Goal: Task Accomplishment & Management: Use online tool/utility

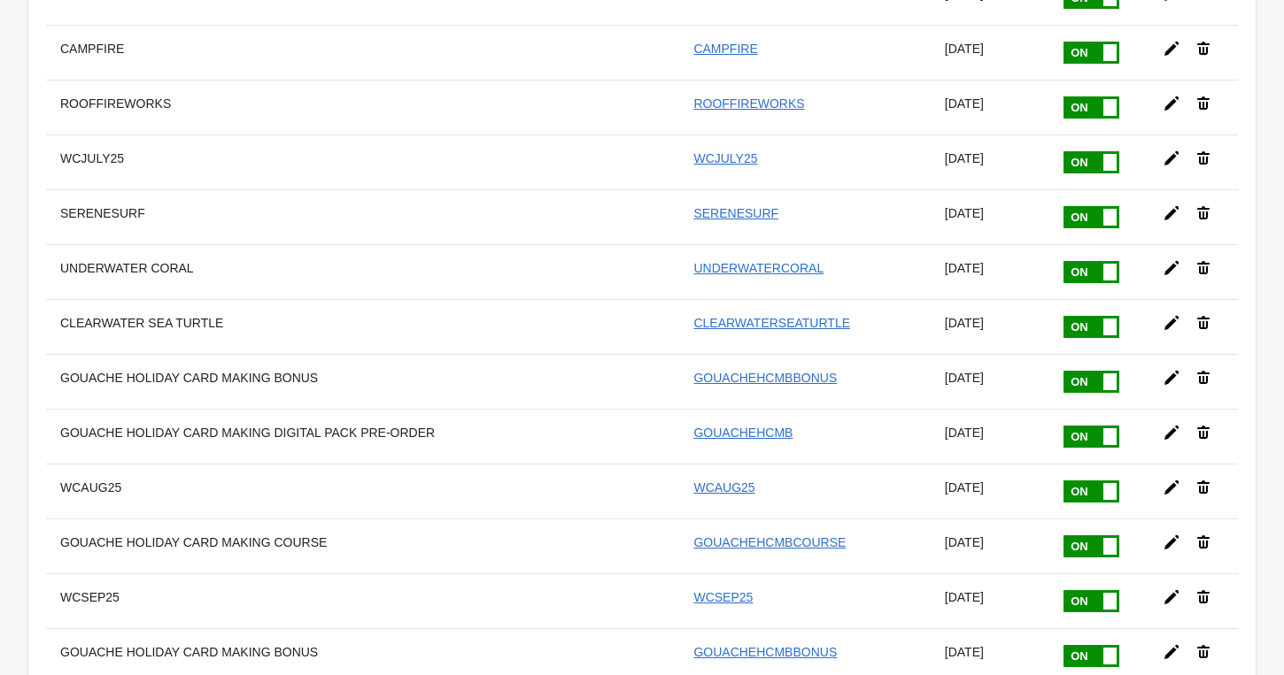
scroll to position [13185, 0]
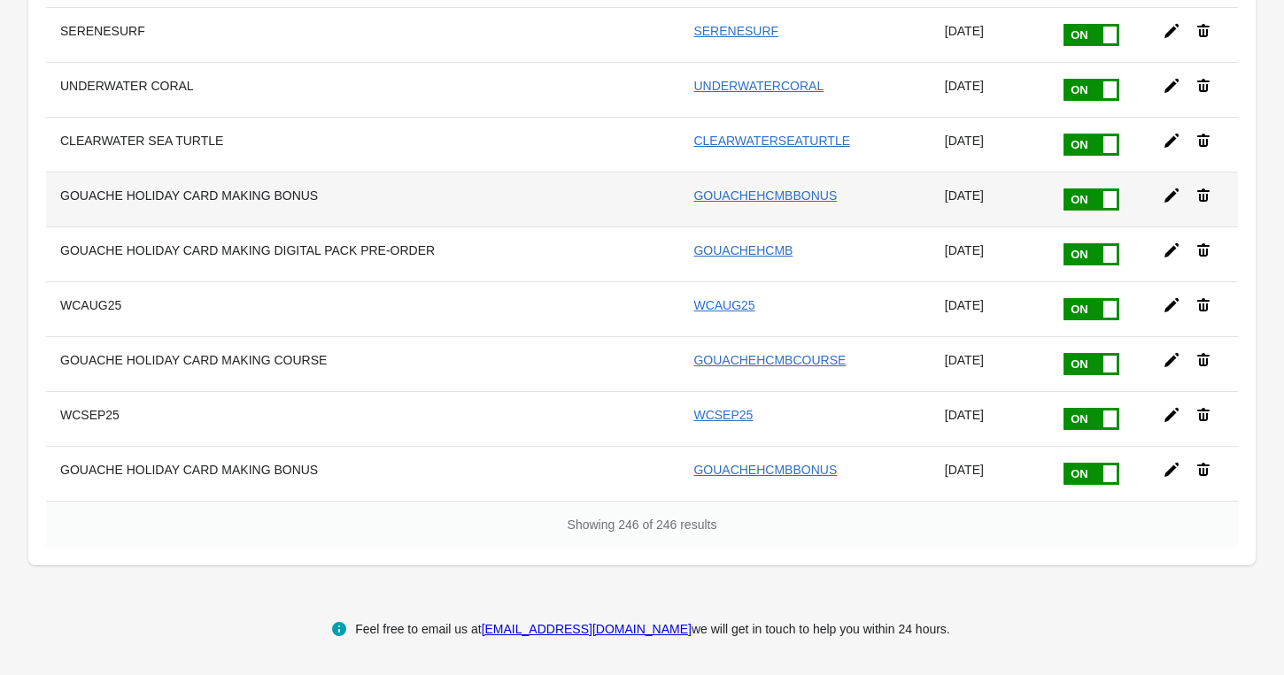
click at [1163, 197] on icon at bounding box center [1171, 196] width 18 height 18
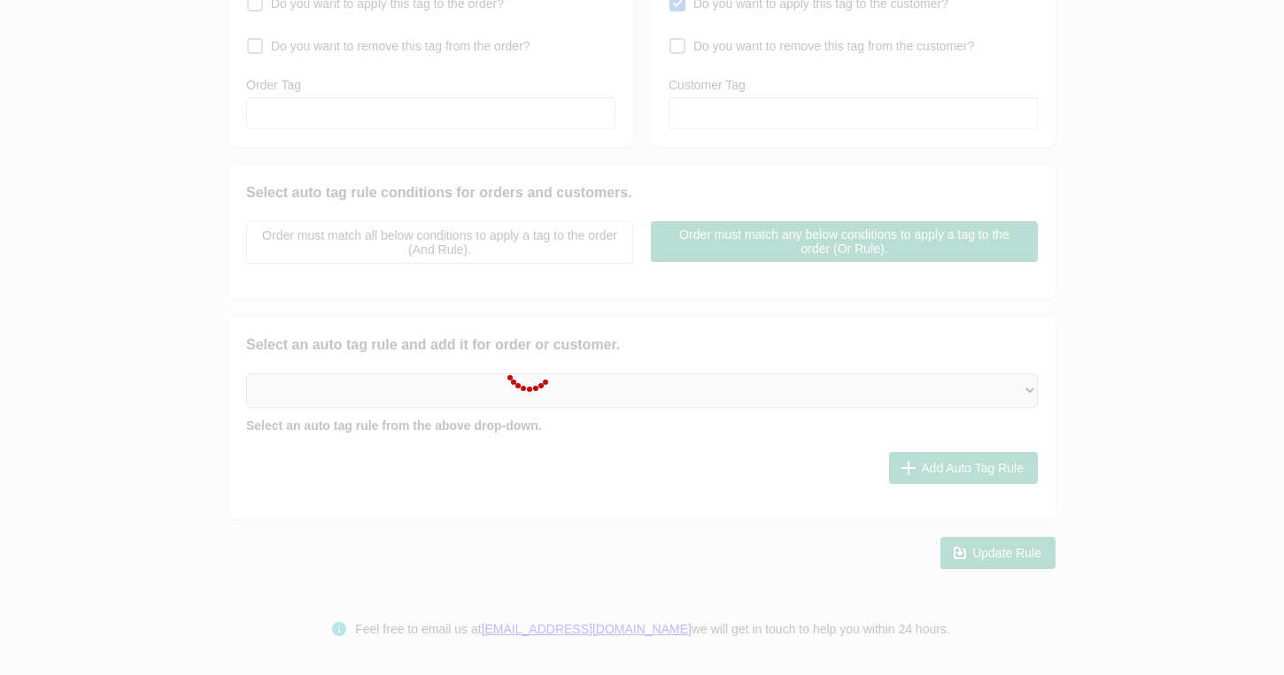
type input "GOUACHE HOLIDAY CARD MAKING BONUS"
checkbox input "true"
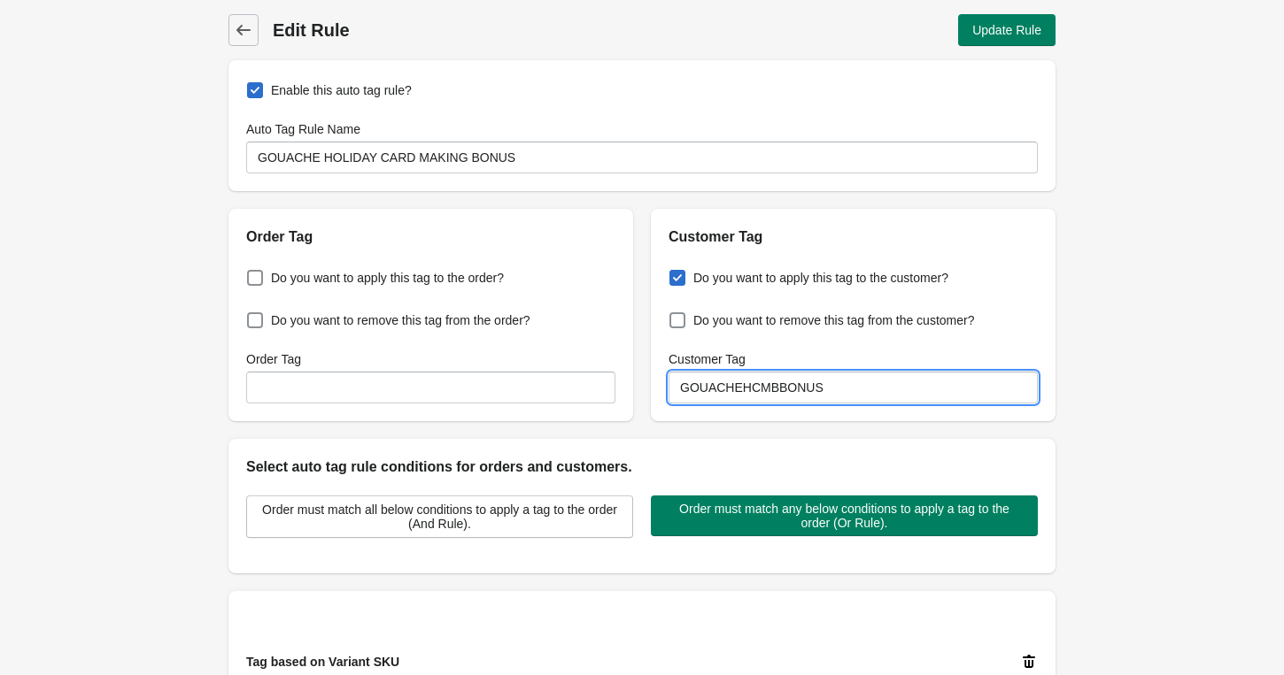
click at [844, 386] on input "GOUACHEHCMBBONUS" at bounding box center [852, 388] width 369 height 32
type input "GOUACHEHCMBBONUSPAINT"
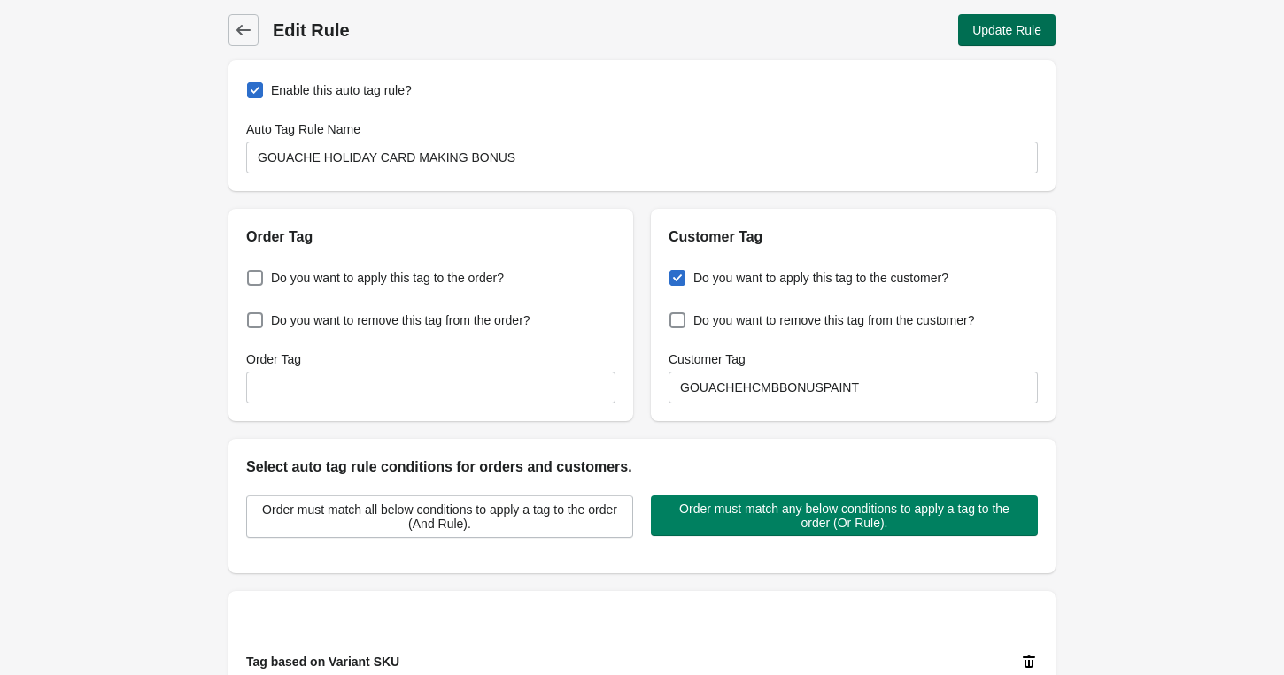
click at [966, 31] on button "Update Rule" at bounding box center [1006, 30] width 97 height 32
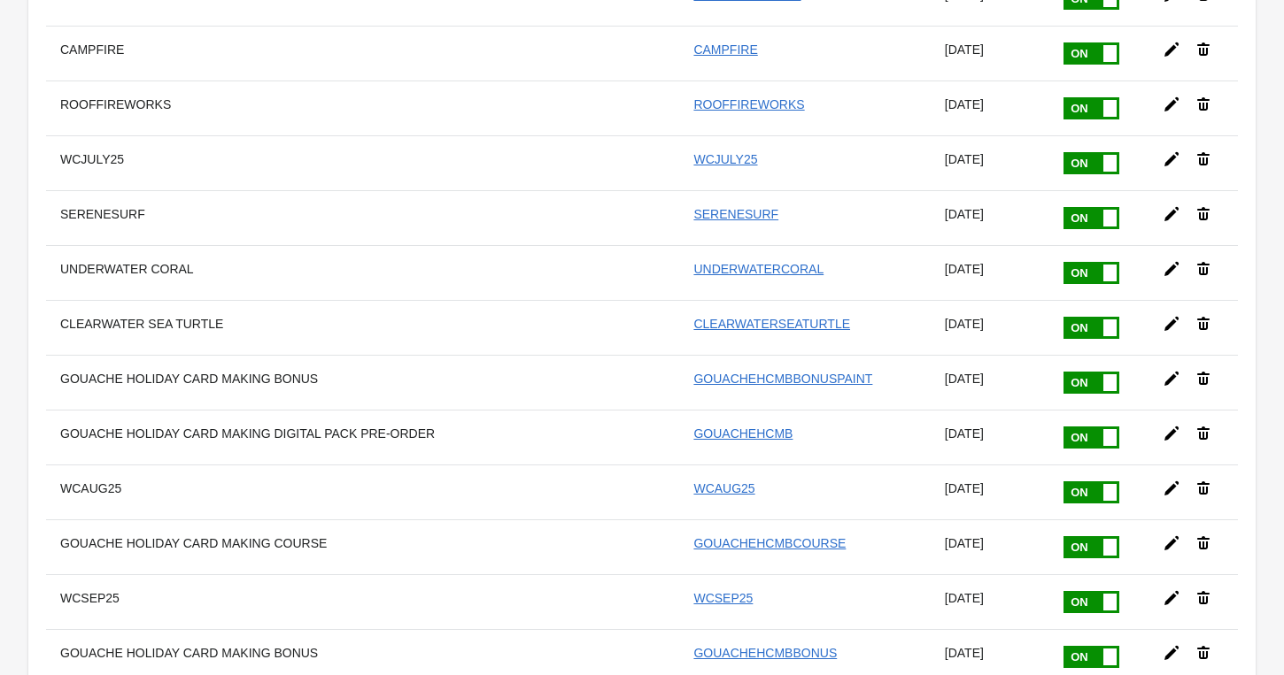
scroll to position [13185, 0]
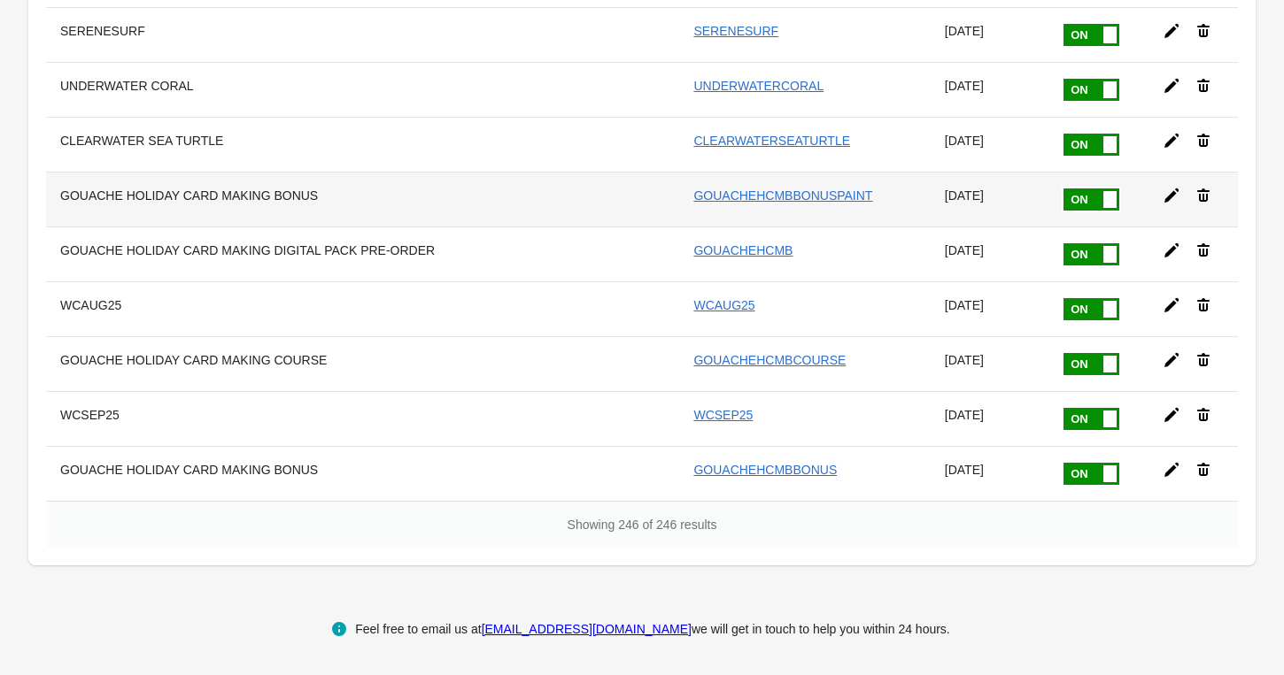
click at [1171, 197] on icon at bounding box center [1171, 196] width 18 height 18
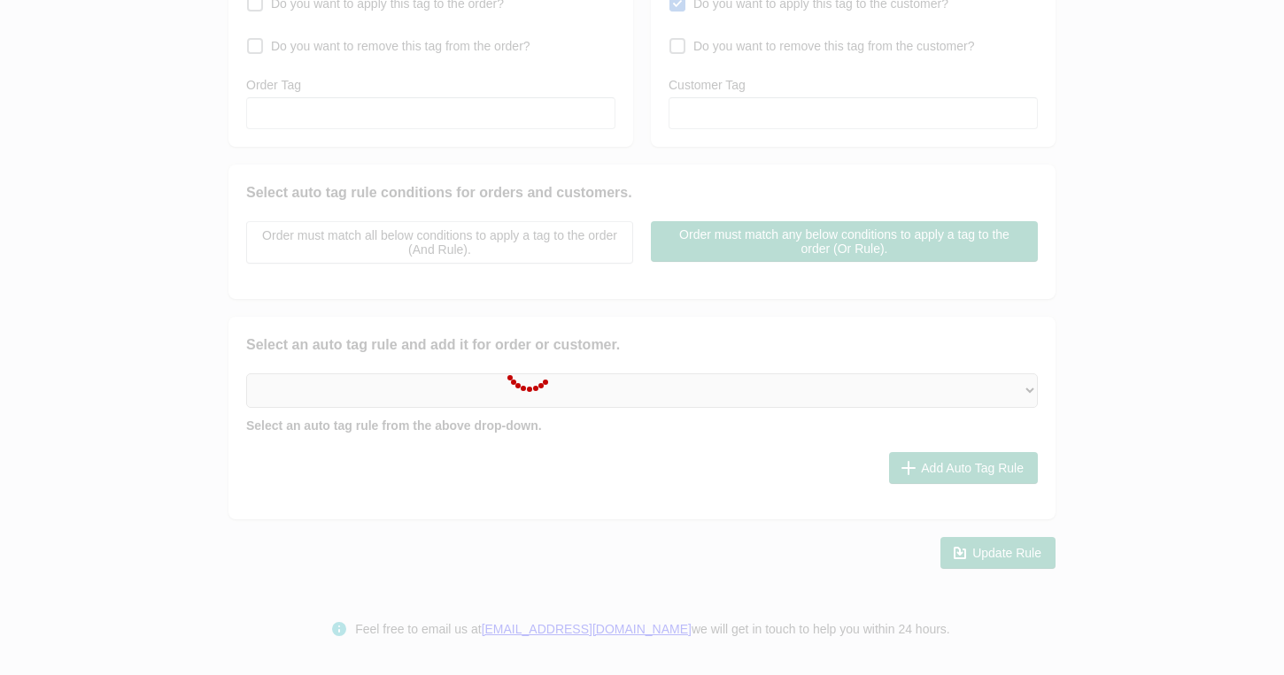
type input "GOUACHE HOLIDAY CARD MAKING BONUS"
checkbox input "true"
type input "GOUACHEHCMBBONUSPAINT"
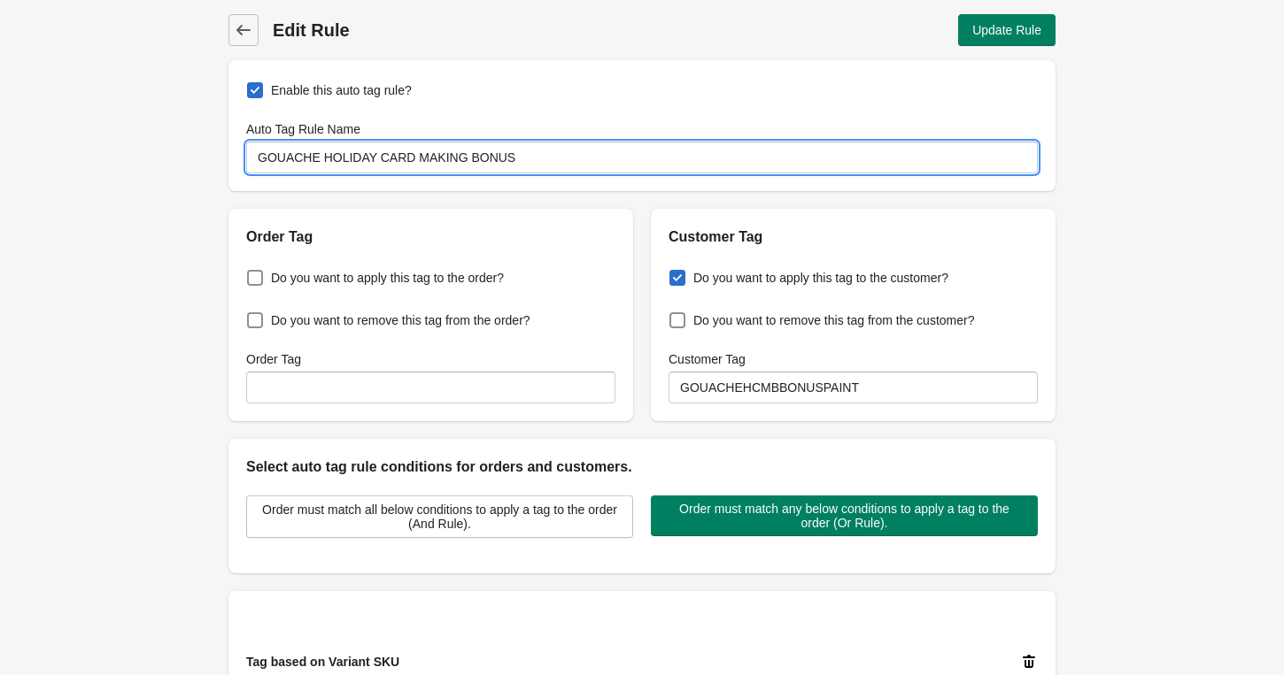
click at [528, 153] on input "GOUACHE HOLIDAY CARD MAKING BONUS" at bounding box center [641, 158] width 791 height 32
type input "GOUACHE HOLIDAY CARD MAKING BONUS PAINT"
click at [1006, 35] on span "Update Rule" at bounding box center [1006, 30] width 69 height 14
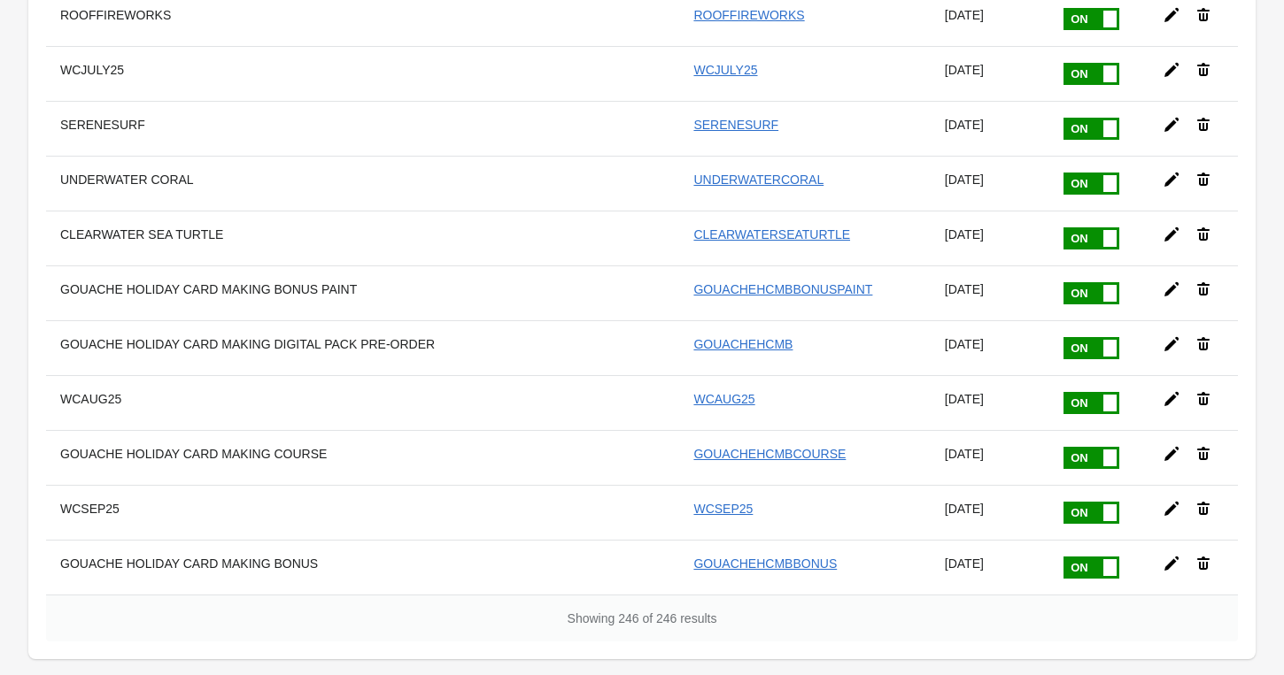
scroll to position [13185, 0]
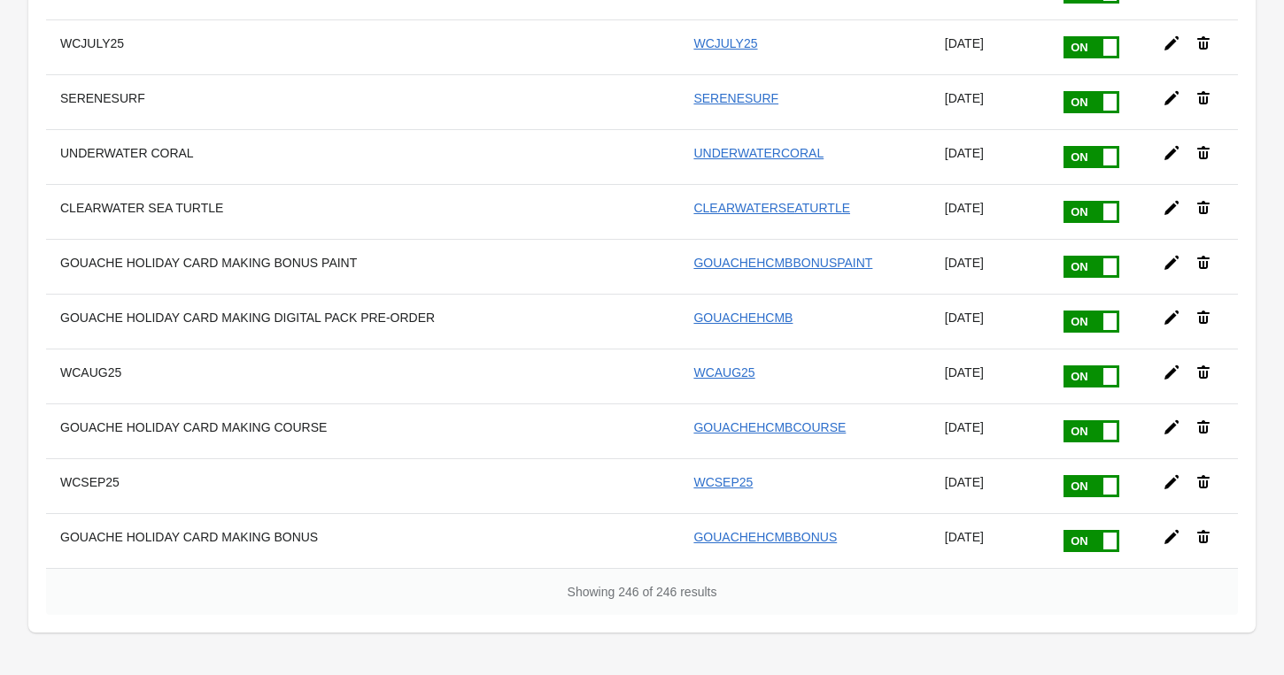
scroll to position [13185, 0]
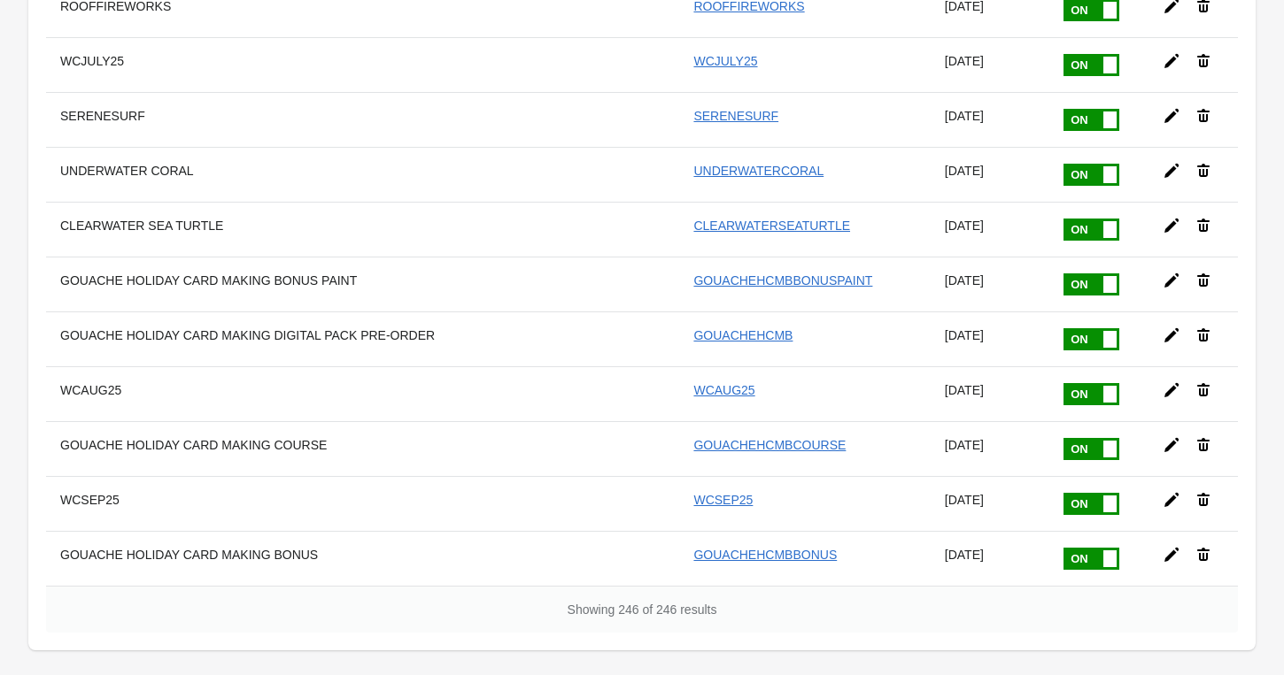
scroll to position [13076, 0]
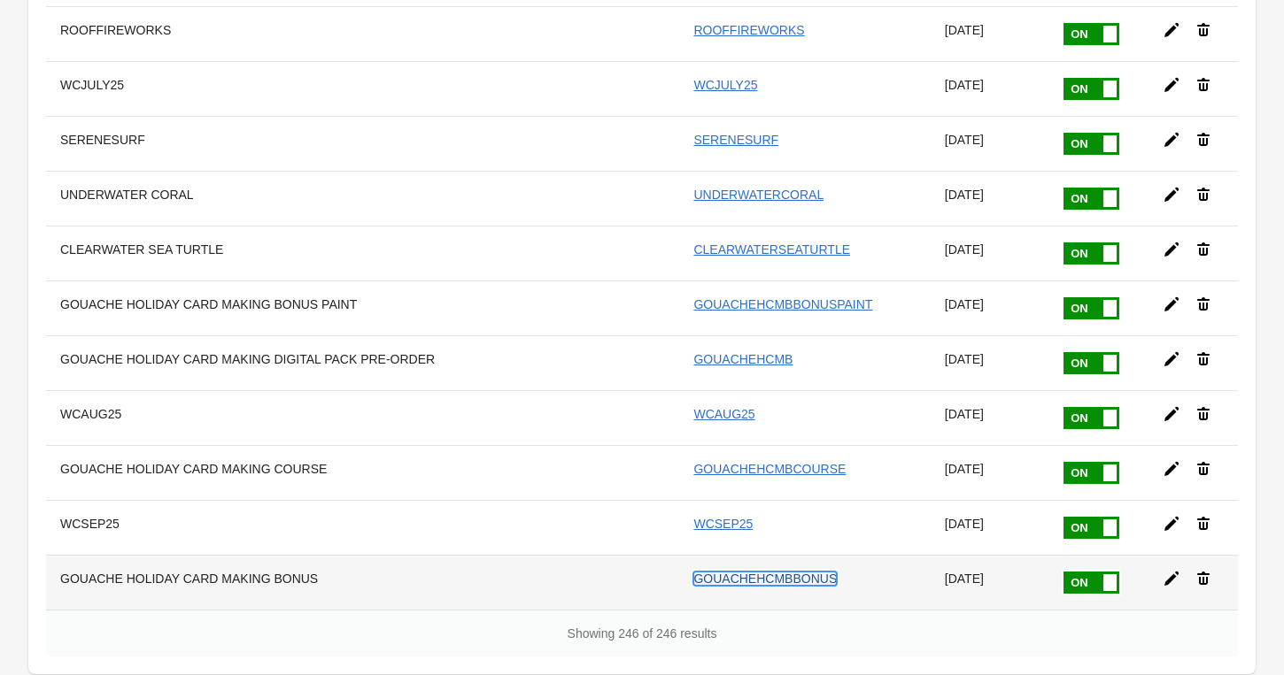
click at [730, 574] on link "GOUACHEHCMBBONUS" at bounding box center [764, 579] width 143 height 14
click at [1164, 582] on icon at bounding box center [1171, 579] width 14 height 14
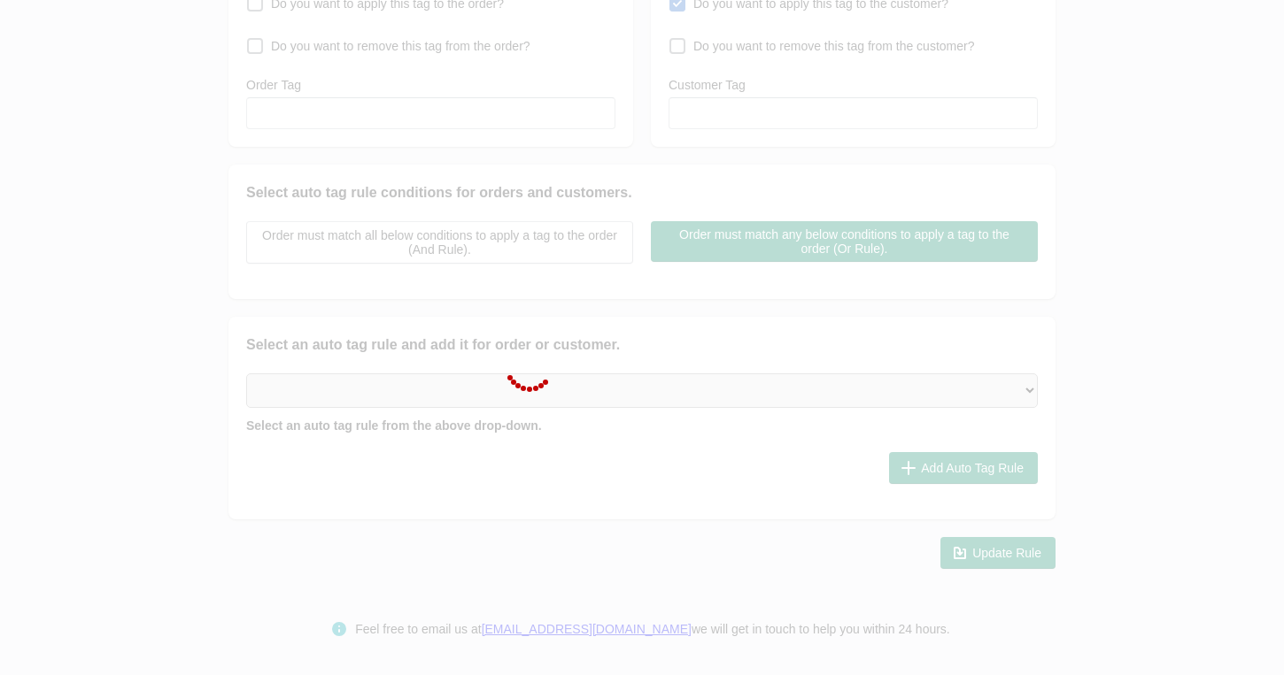
type input "GOUACHE HOLIDAY CARD MAKING BONUS"
checkbox input "true"
type input "GOUACHEHCMBBONUS"
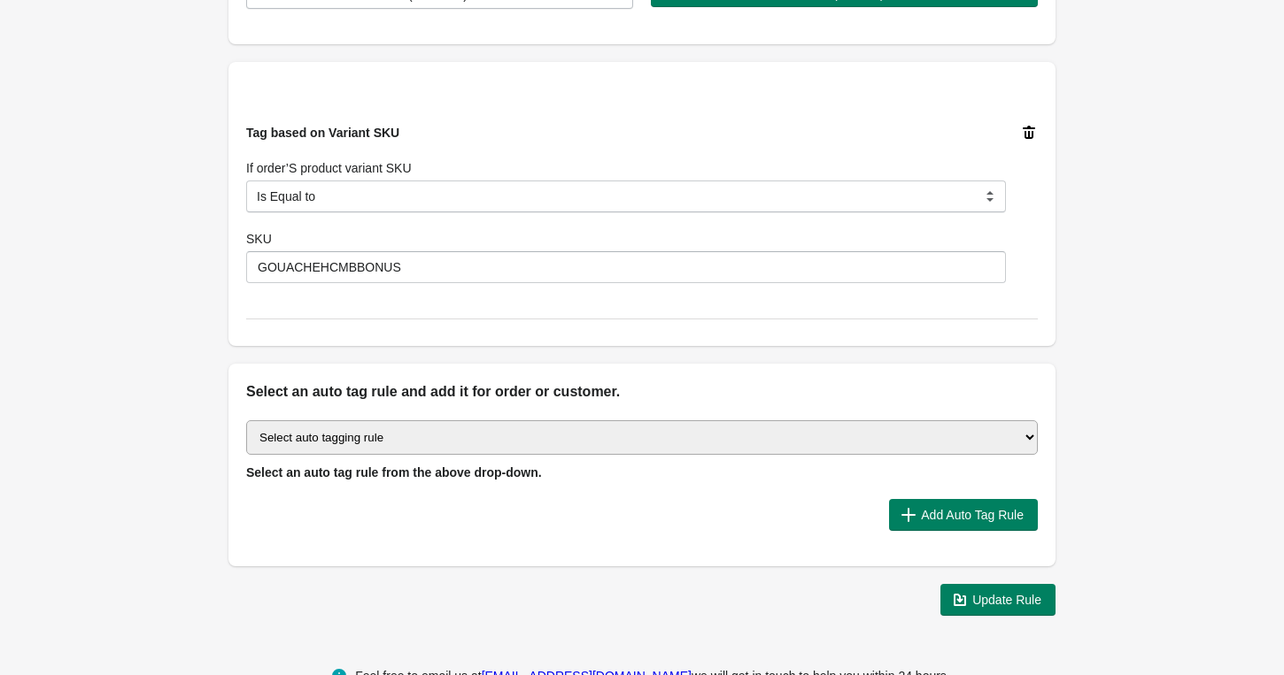
scroll to position [526, 0]
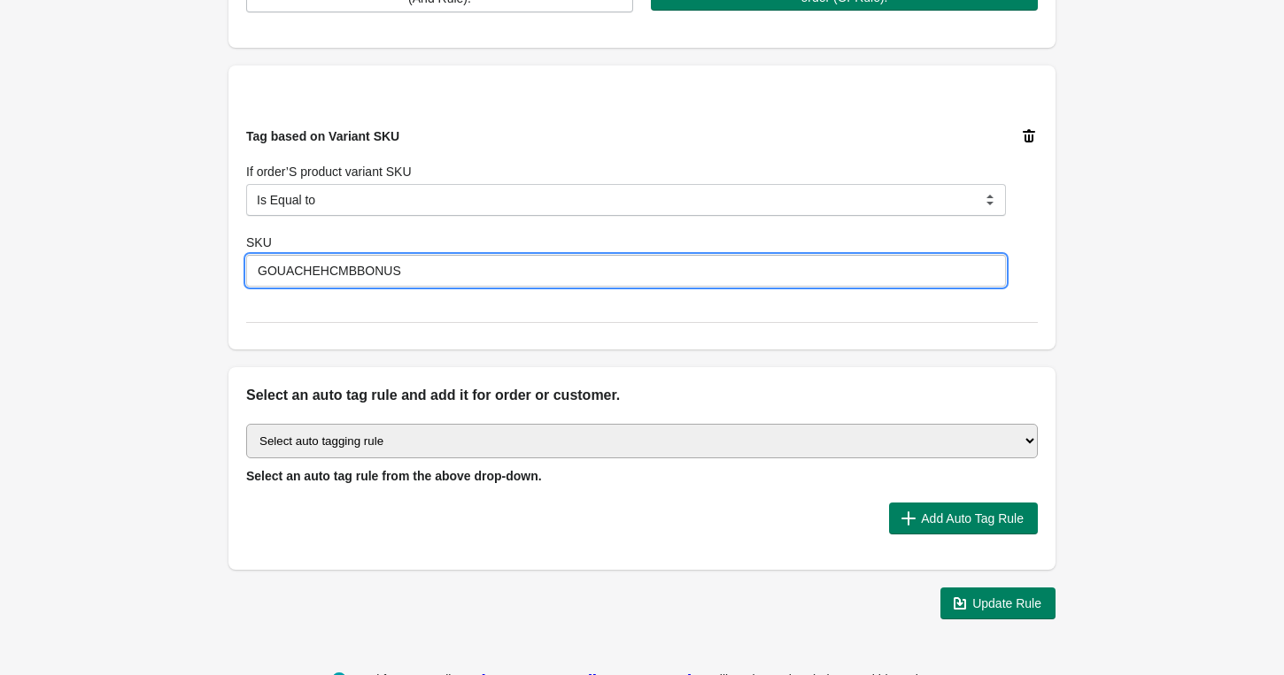
click at [736, 276] on input "GOUACHEHCMBBONUS" at bounding box center [625, 271] width 759 height 32
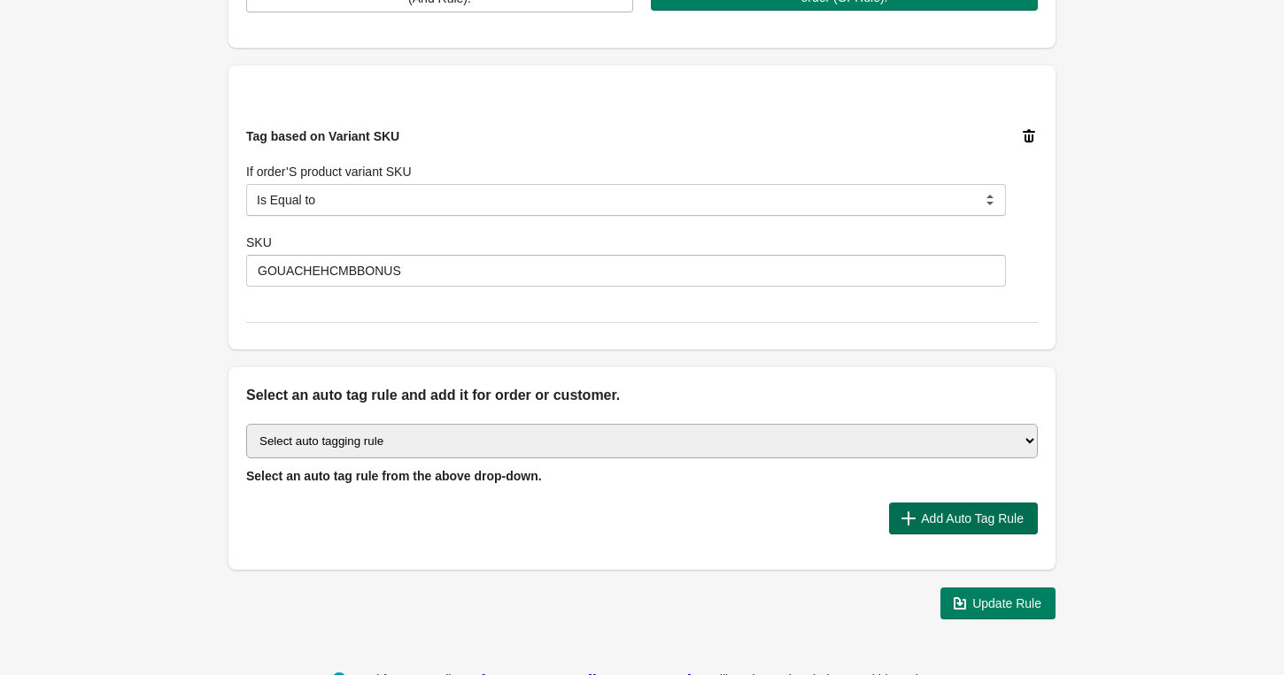
click at [930, 514] on span "Add Auto Tag Rule" at bounding box center [972, 519] width 103 height 14
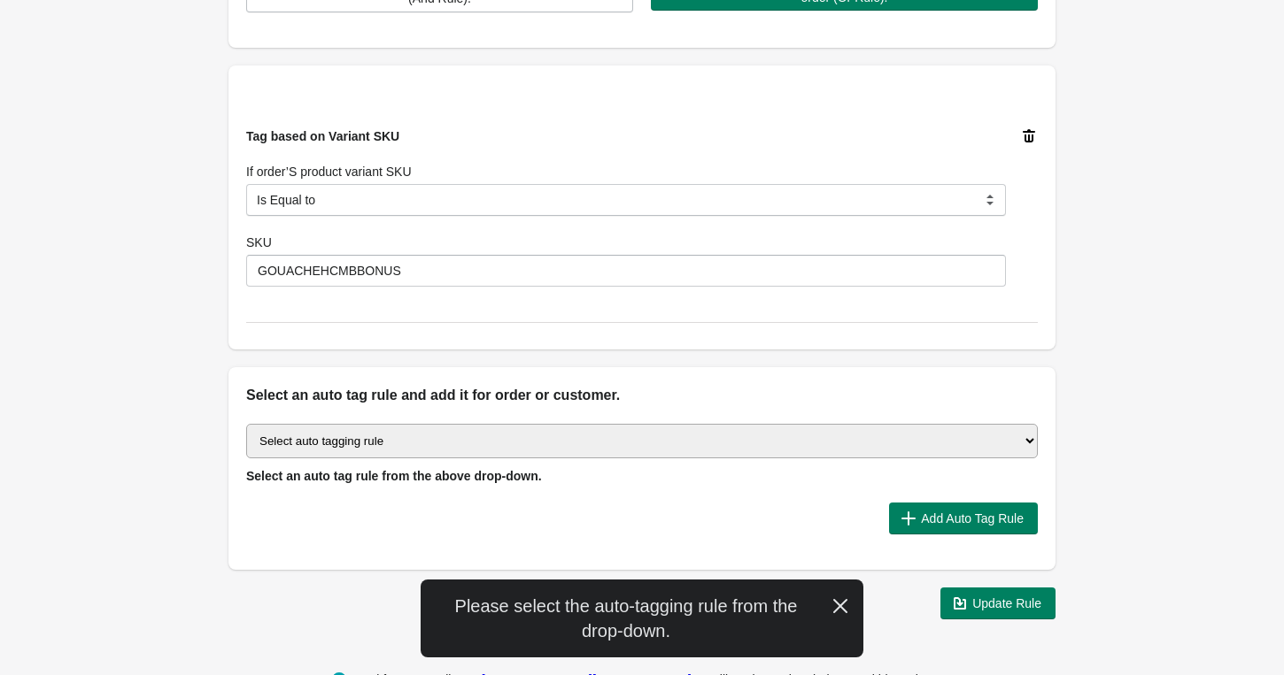
click at [831, 434] on select "Select auto tagging rule Tag by order amount Tag based on the order count (Volu…" at bounding box center [641, 441] width 791 height 35
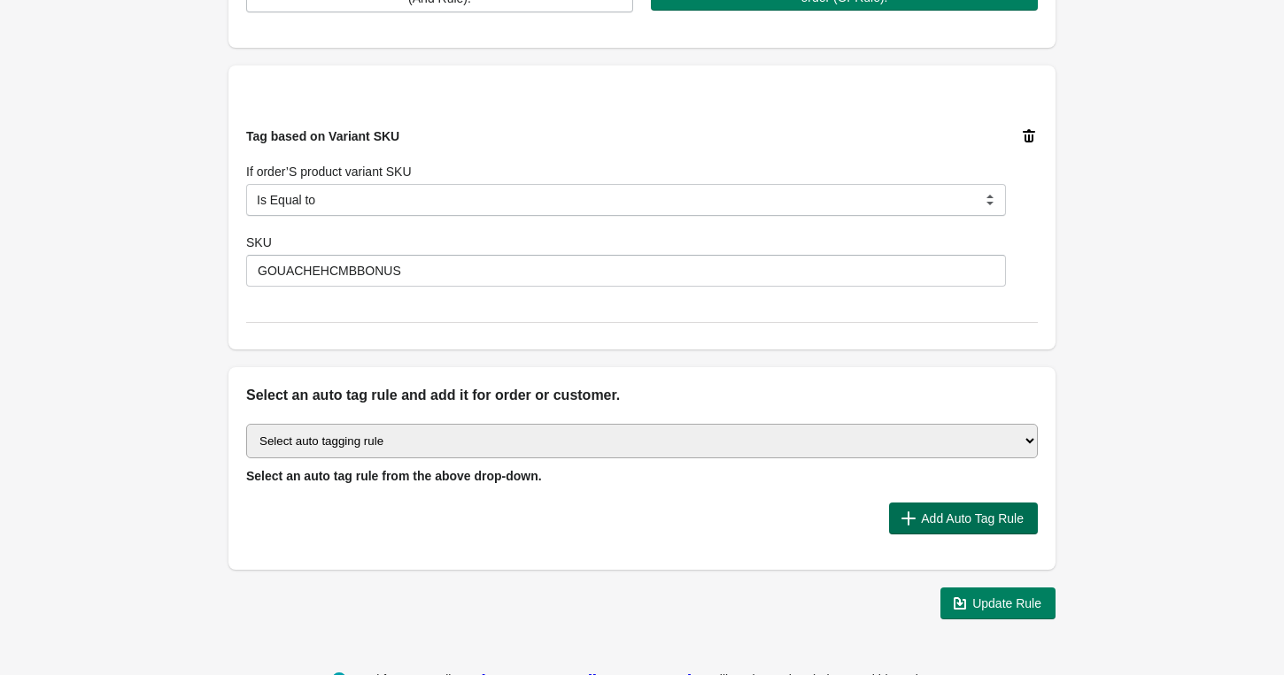
click at [973, 520] on span "Add Auto Tag Rule" at bounding box center [972, 519] width 103 height 14
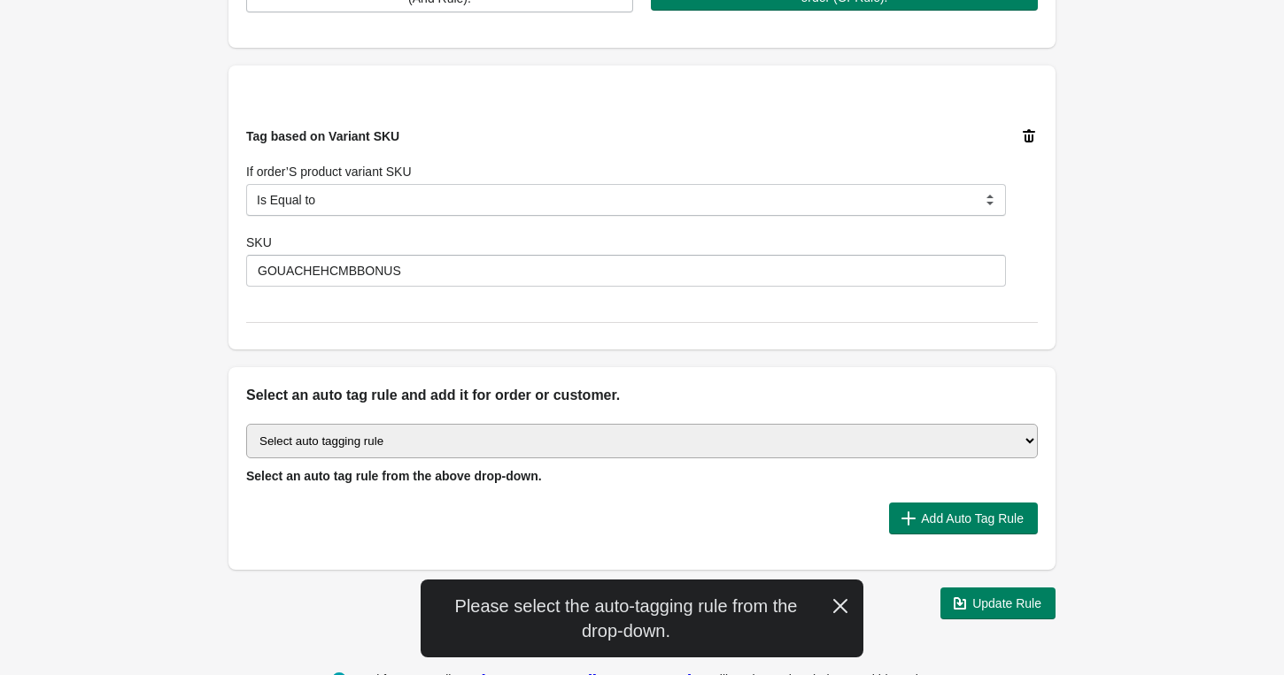
click at [679, 443] on select "Select auto tagging rule Tag by order amount Tag based on the order count (Volu…" at bounding box center [641, 441] width 791 height 35
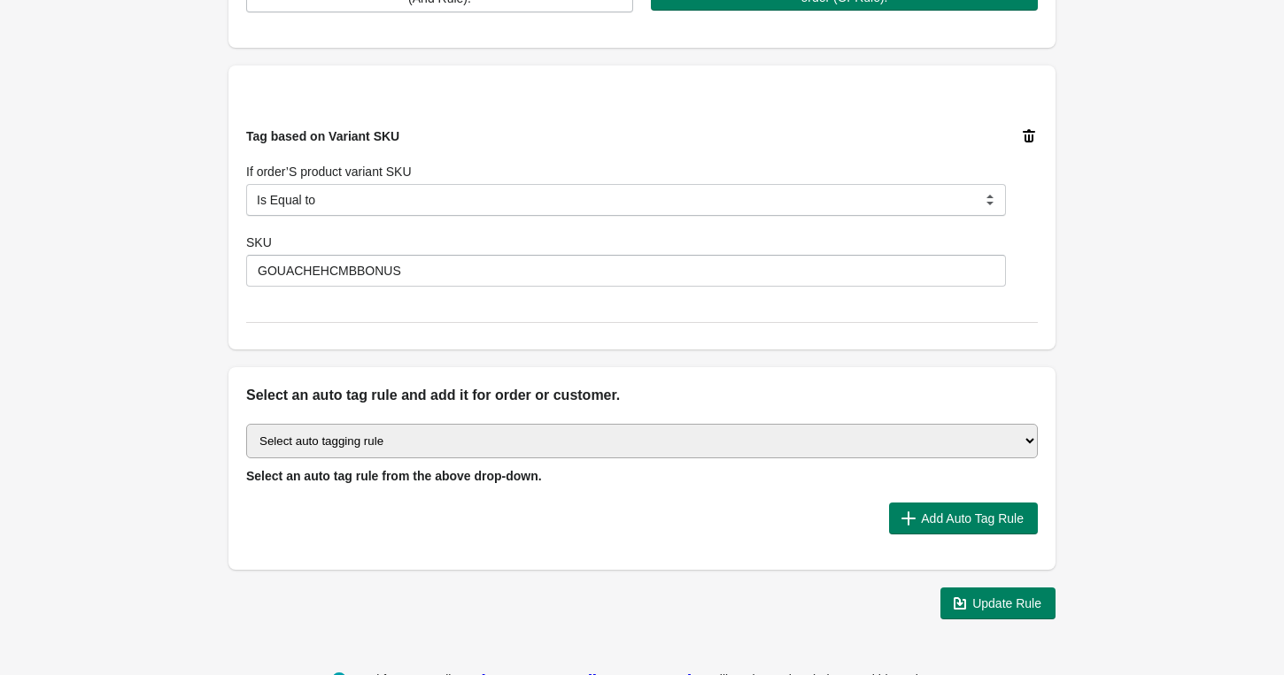
select select "23"
click at [911, 529] on button "Add Auto Tag Rule" at bounding box center [963, 519] width 149 height 32
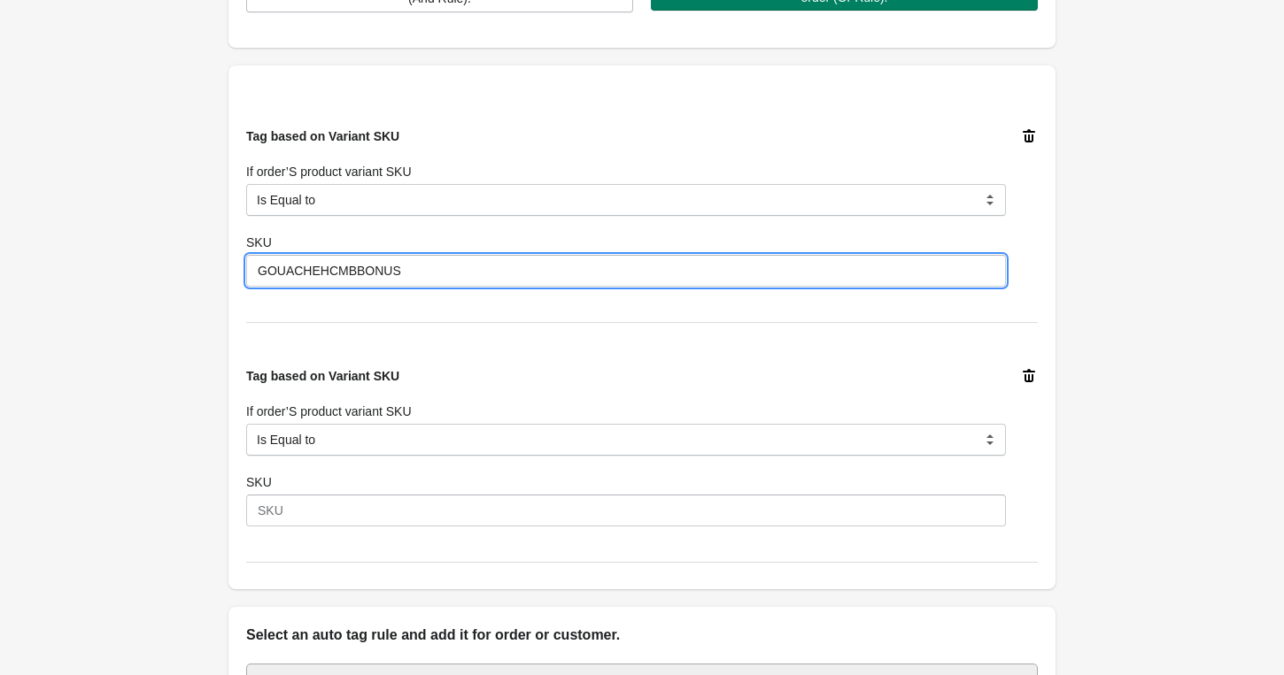
drag, startPoint x: 354, startPoint y: 272, endPoint x: 252, endPoint y: 270, distance: 101.8
click at [252, 270] on input "GOUACHEHCMBBONUS" at bounding box center [625, 271] width 759 height 32
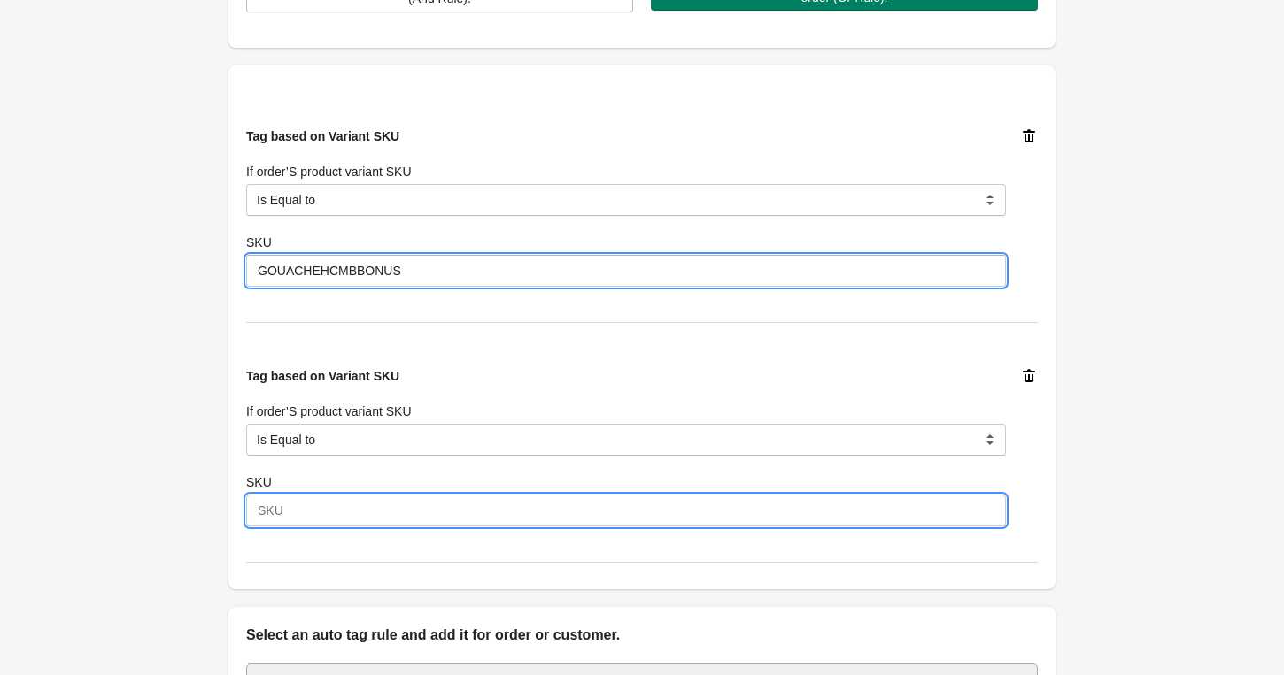
click at [328, 516] on input "SKU" at bounding box center [625, 511] width 759 height 32
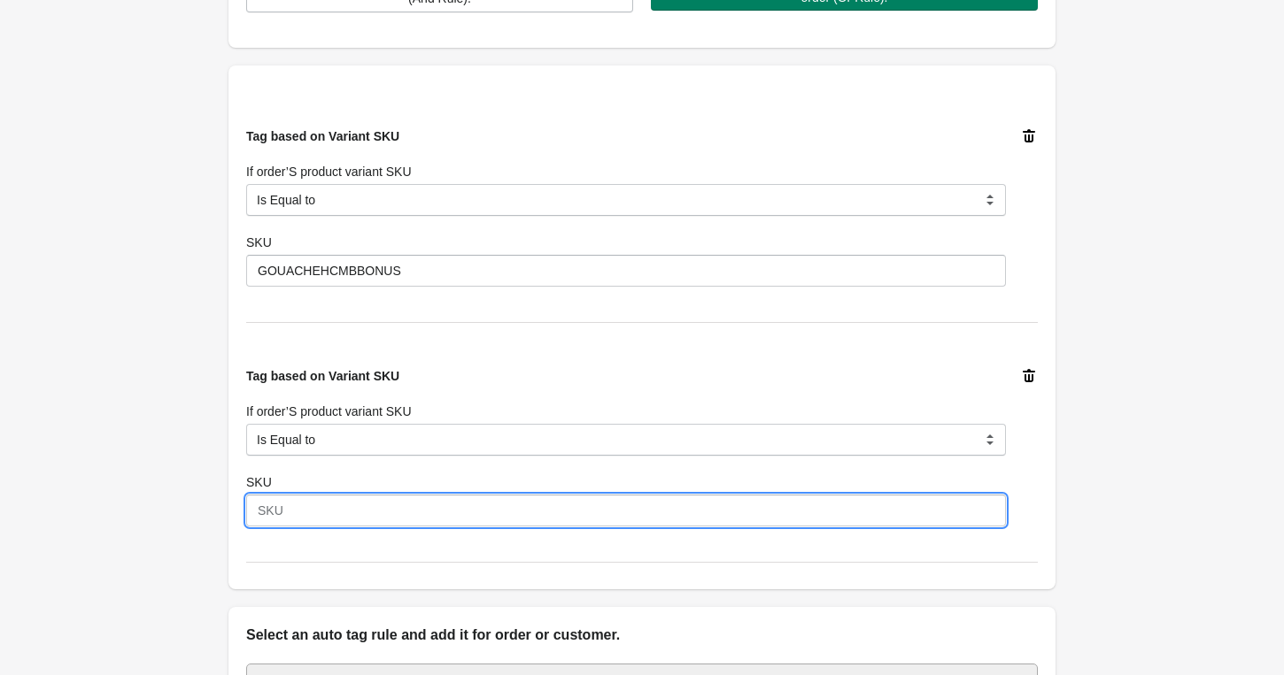
paste input "GOUACHEHCMB"
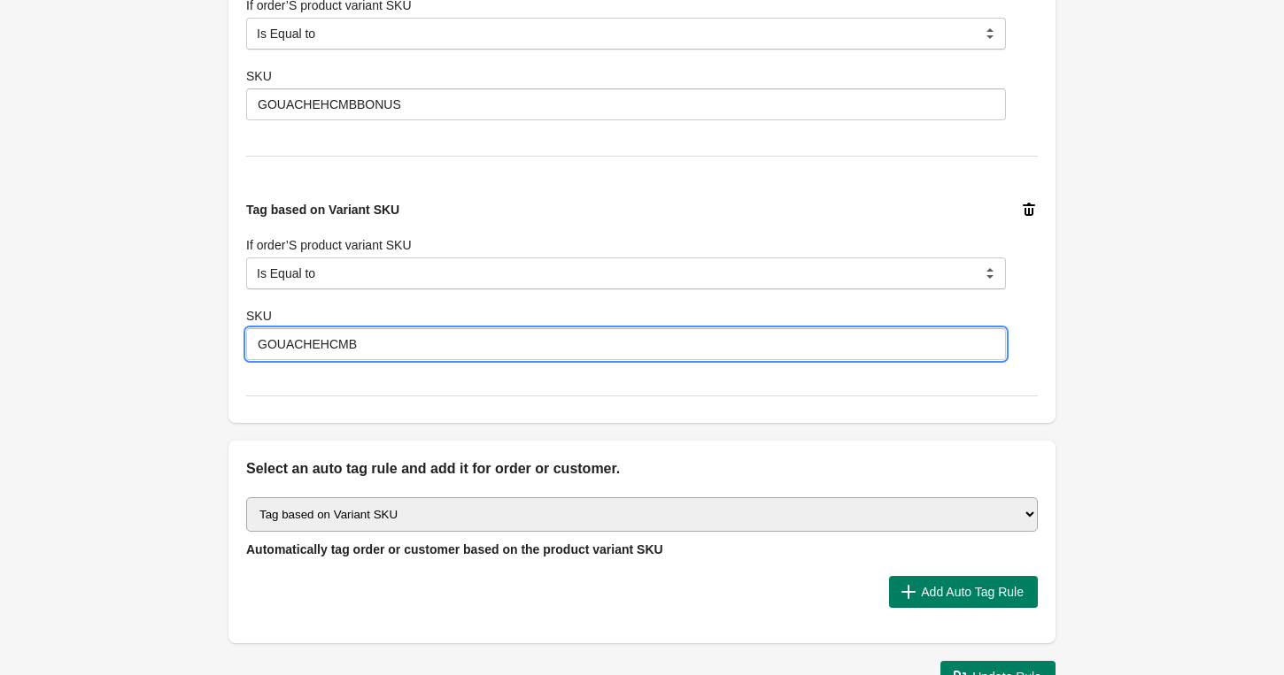
scroll to position [805, 0]
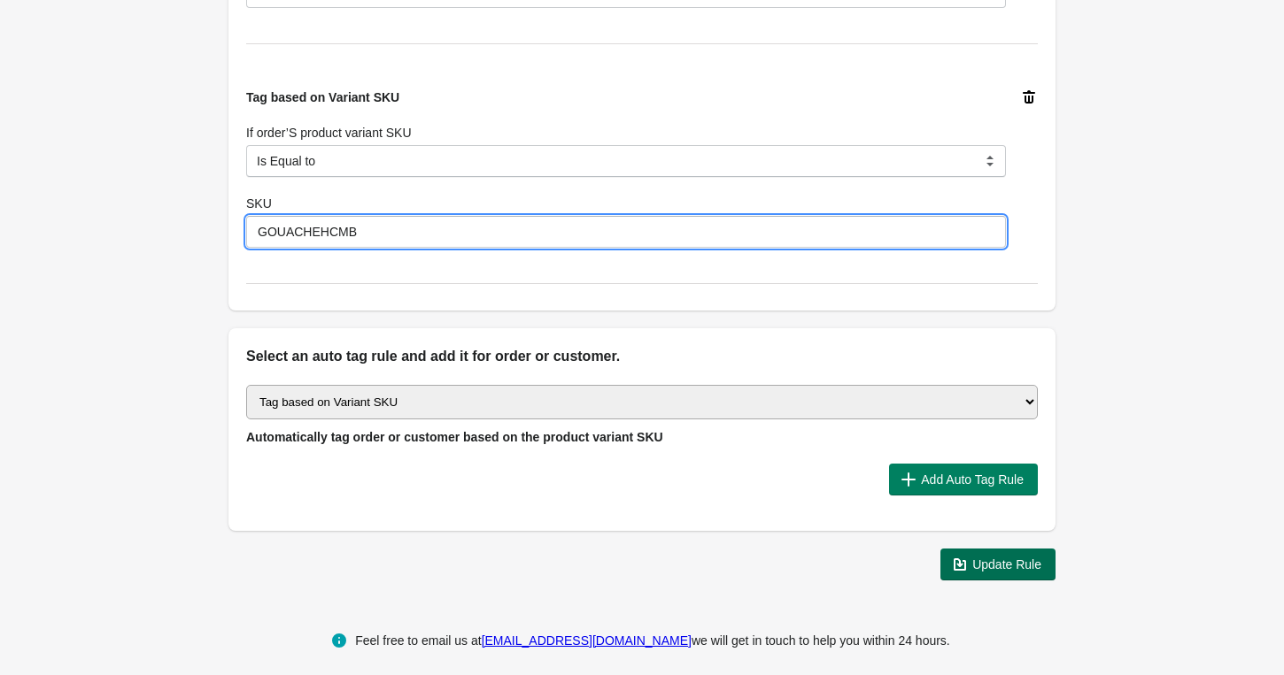
type input "GOUACHEHCMB"
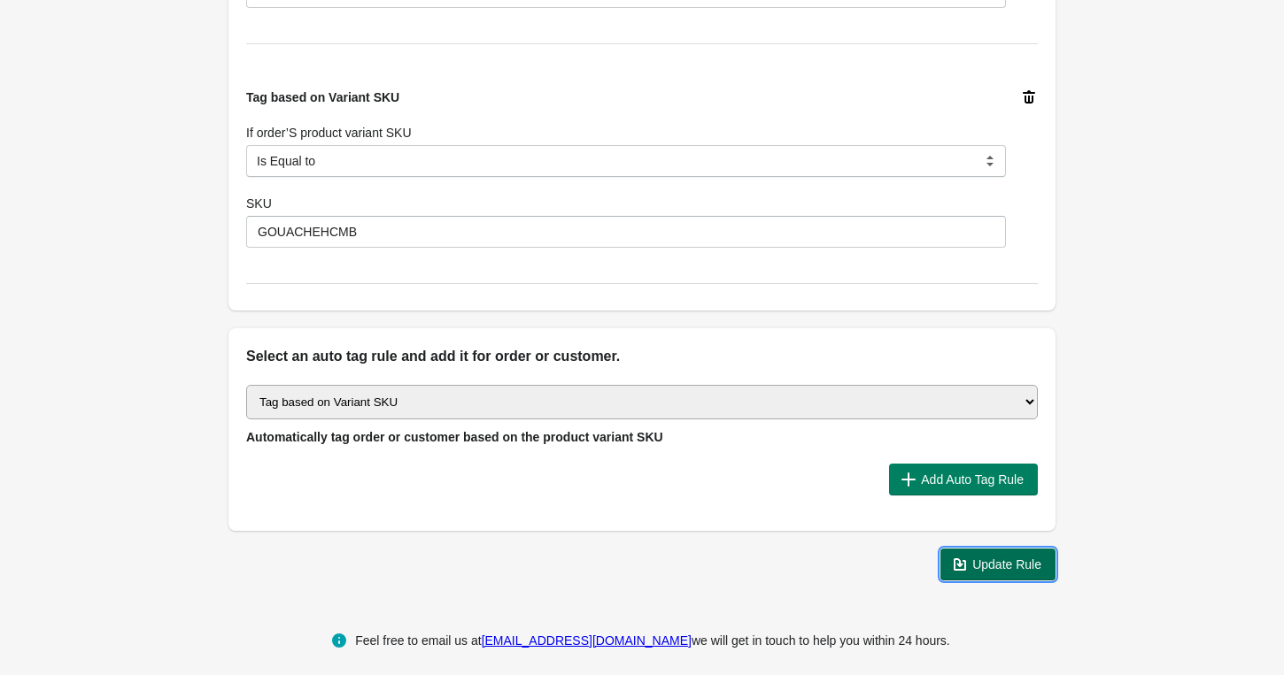
click at [964, 563] on icon "button" at bounding box center [960, 565] width 18 height 18
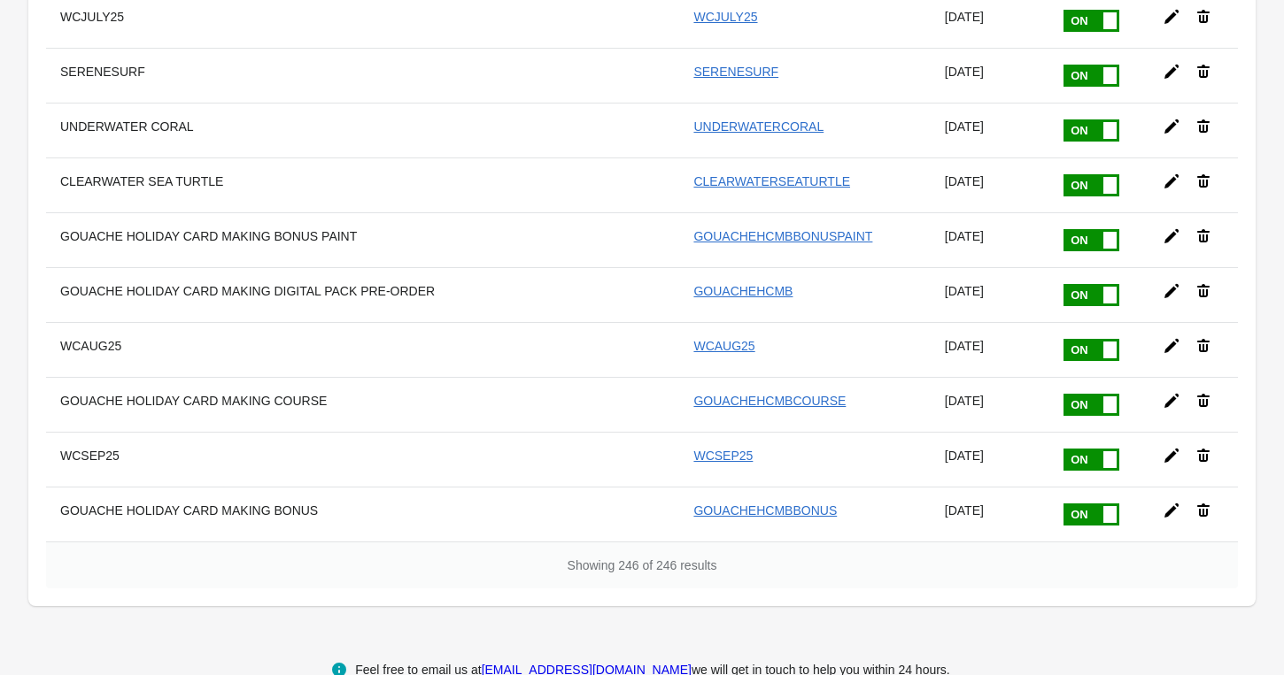
scroll to position [13185, 0]
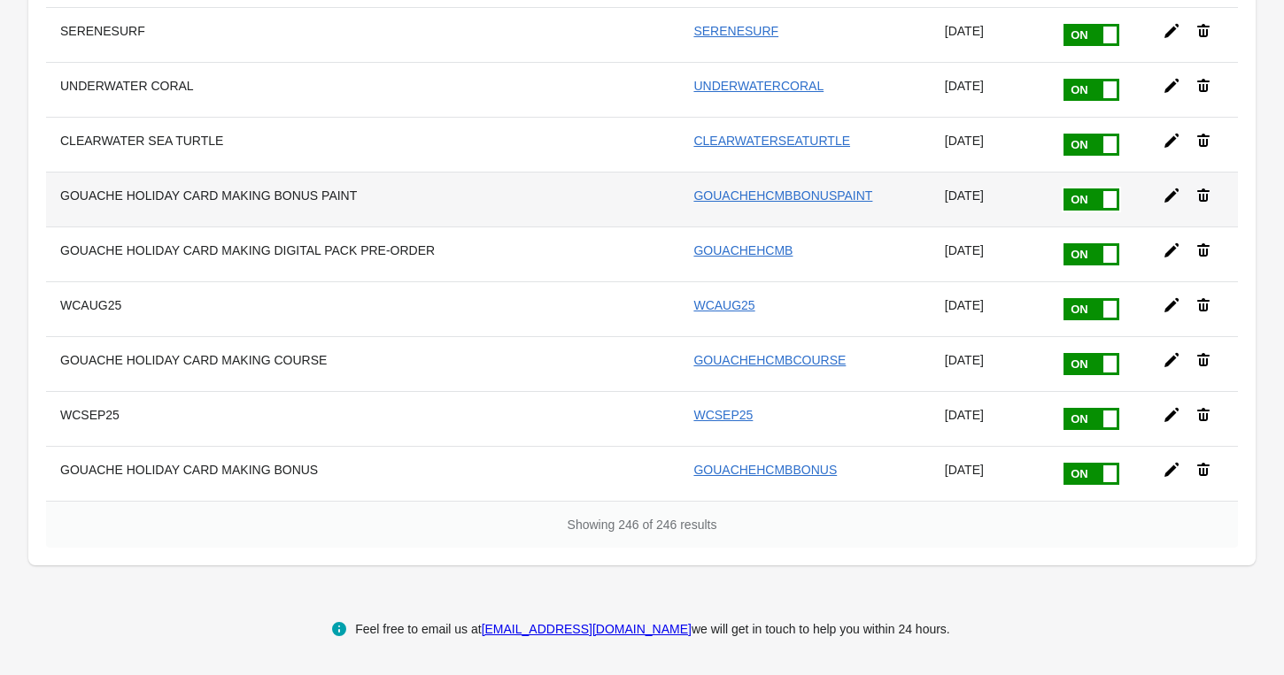
click at [1173, 192] on icon at bounding box center [1171, 196] width 18 height 18
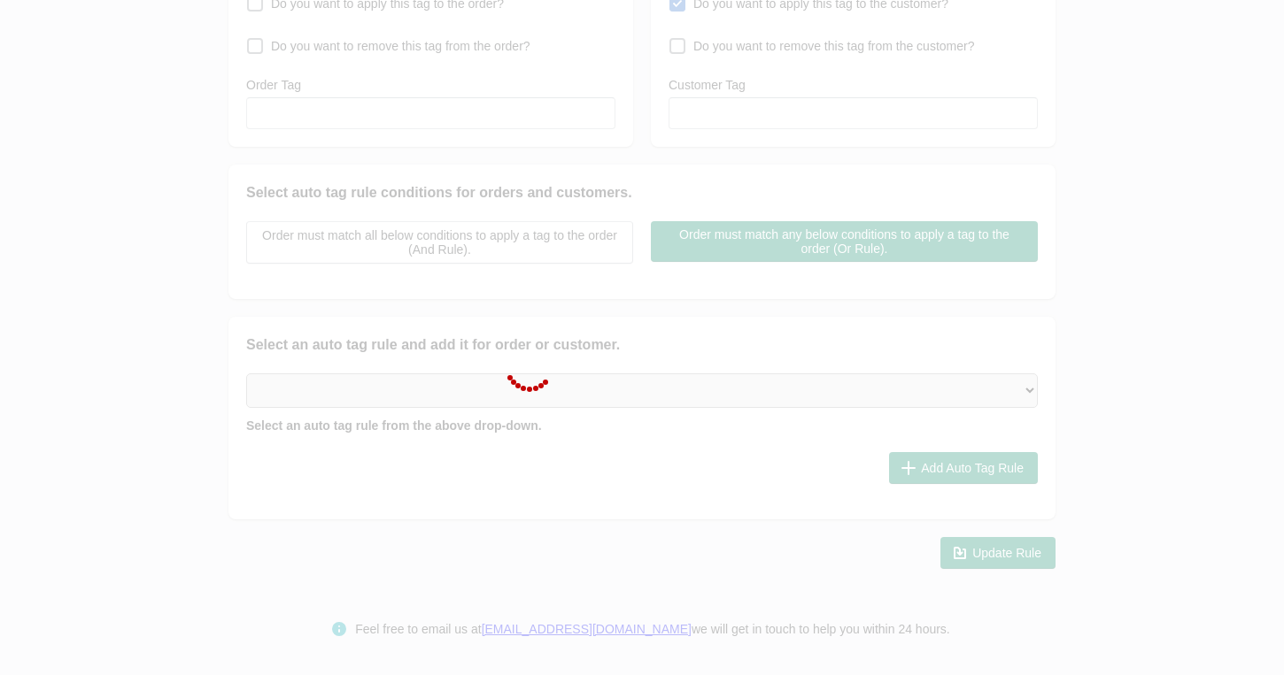
type input "GOUACHE HOLIDAY CARD MAKING BONUS PAINT"
checkbox input "true"
type input "GOUACHEHCMBBONUSPAINT"
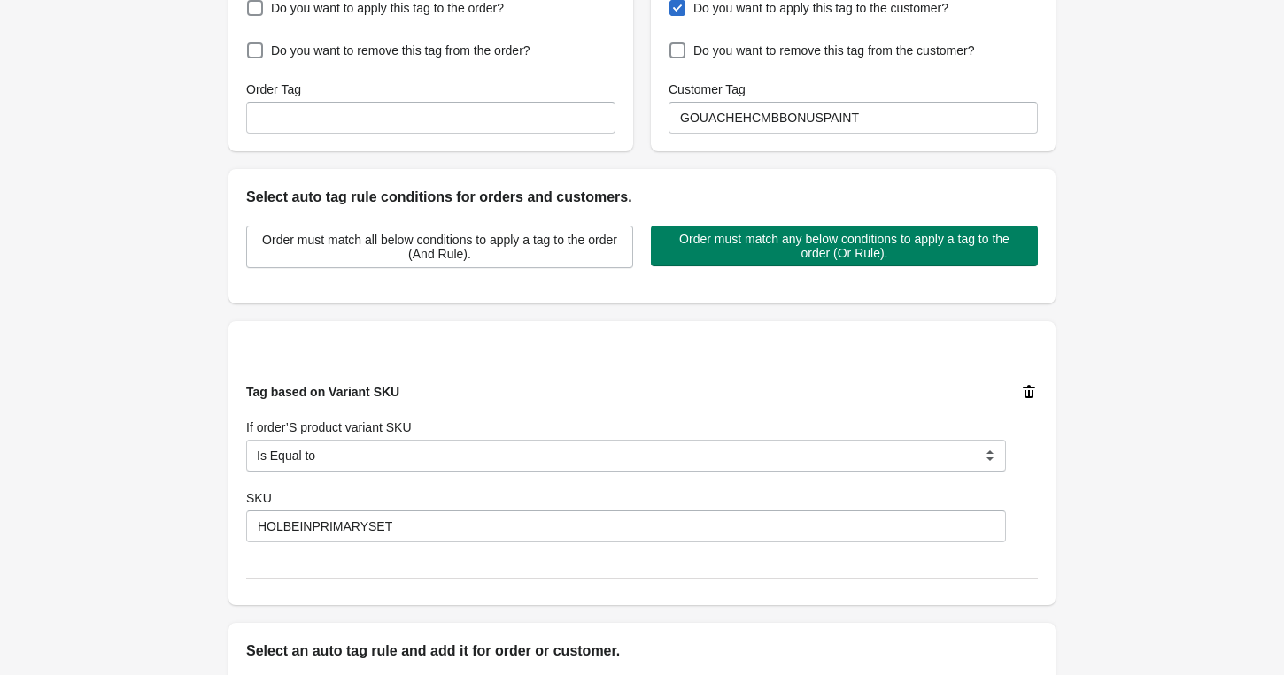
scroll to position [131, 0]
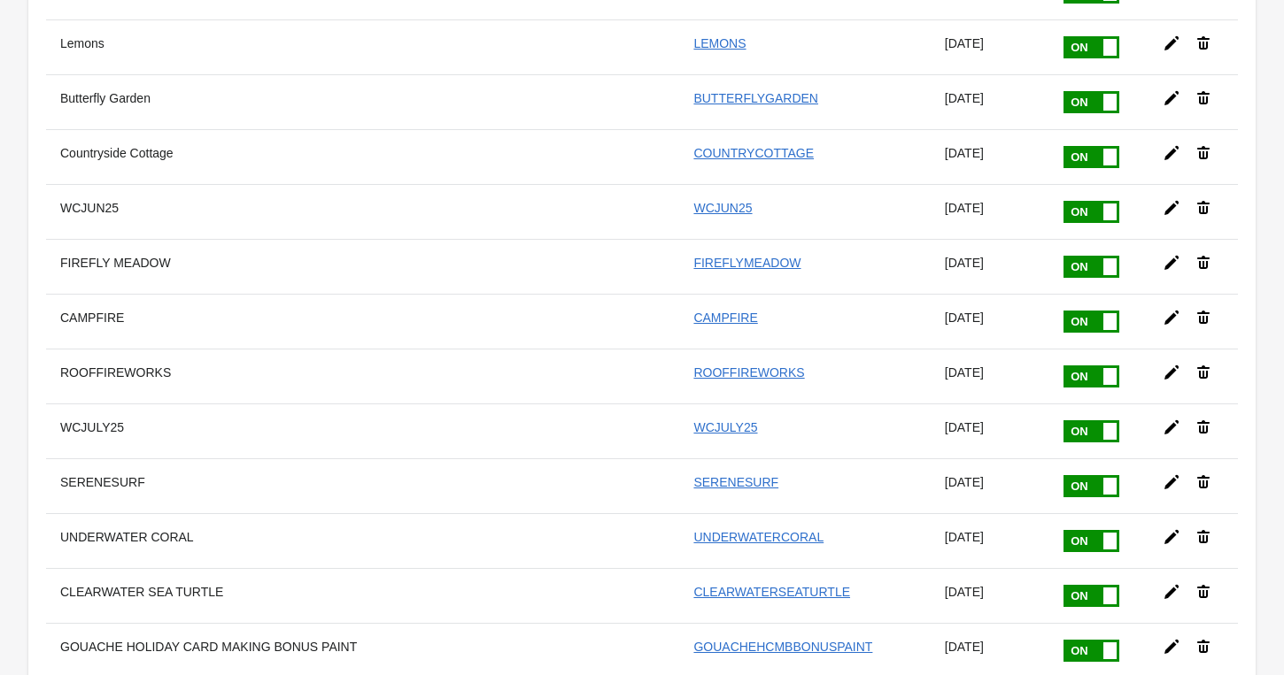
scroll to position [13185, 0]
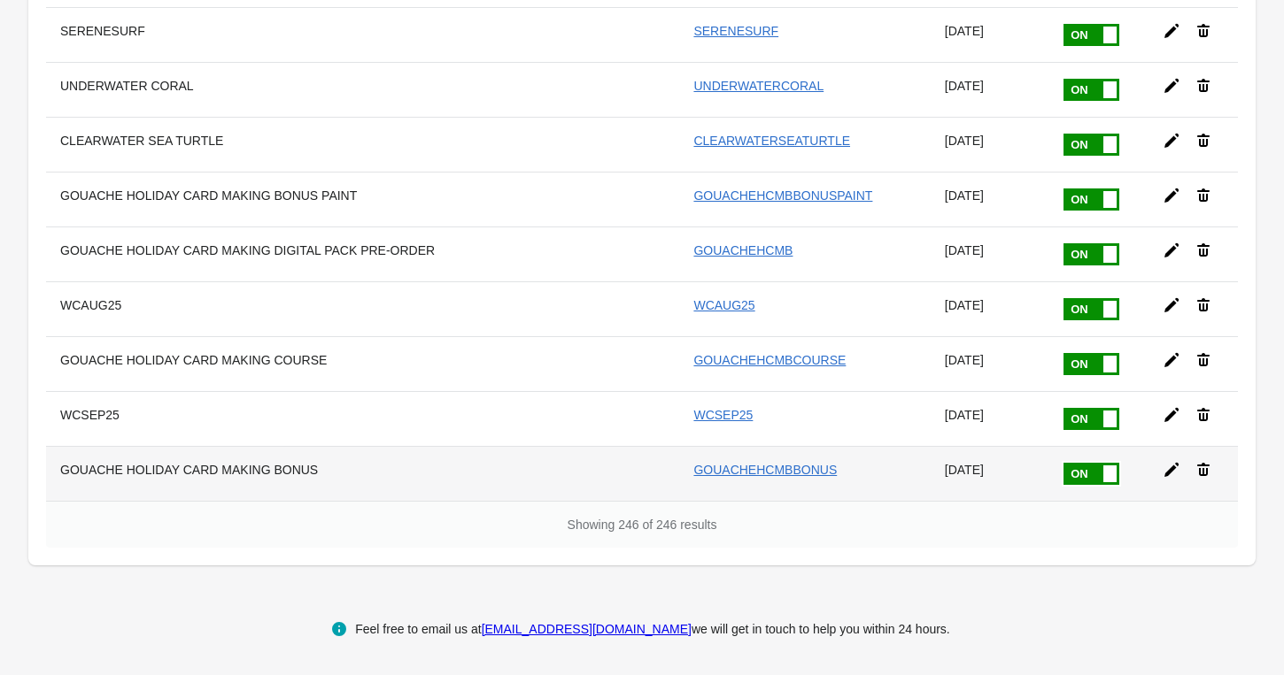
click at [1166, 466] on icon at bounding box center [1171, 470] width 18 height 18
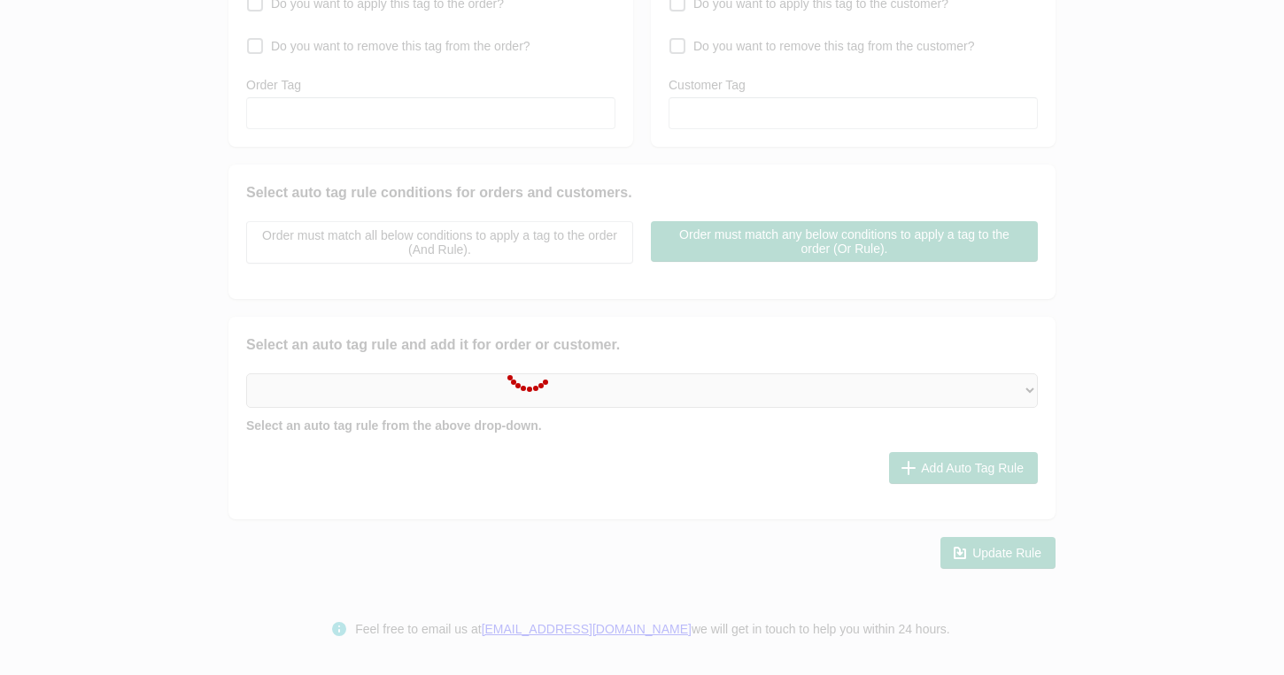
type input "GOUACHE HOLIDAY CARD MAKING BONUS"
checkbox input "true"
type input "GOUACHEHCMBBONUS"
